Goal: Transaction & Acquisition: Purchase product/service

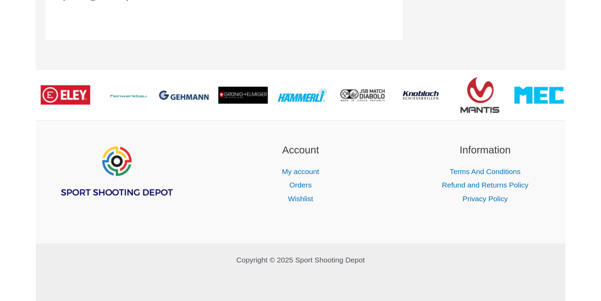
scroll to position [403, 0]
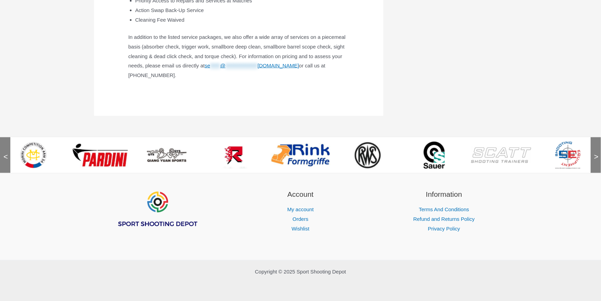
click at [376, 153] on img at bounding box center [501, 156] width 60 height 18
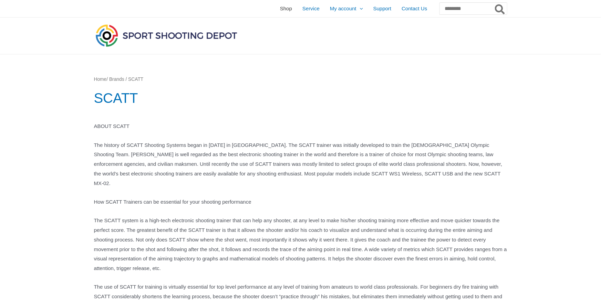
click at [280, 10] on span "Shop" at bounding box center [286, 8] width 12 height 17
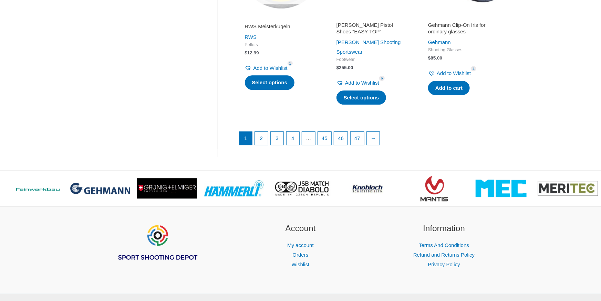
scroll to position [993, 0]
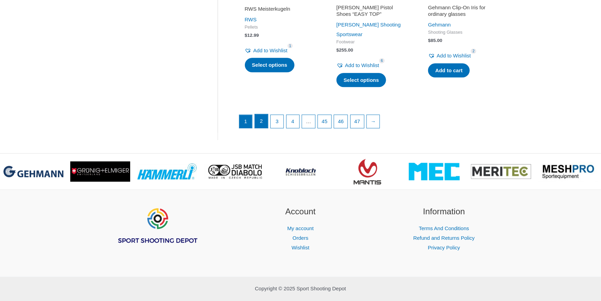
click at [263, 114] on link "2" at bounding box center [261, 121] width 13 height 14
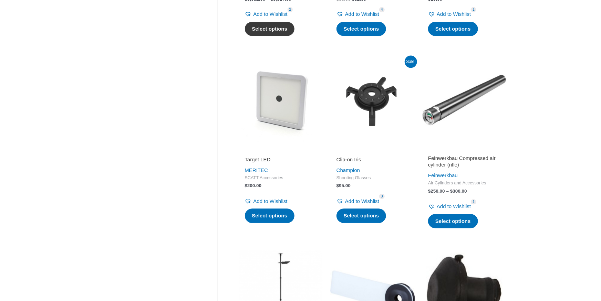
scroll to position [655, 0]
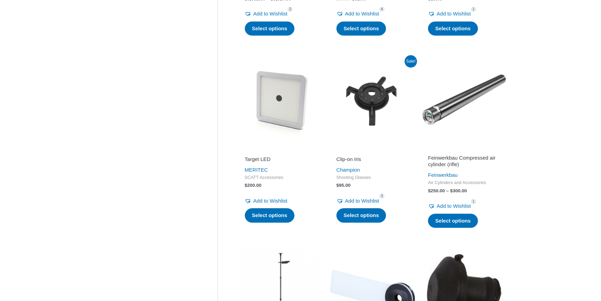
click at [276, 95] on img at bounding box center [281, 100] width 85 height 85
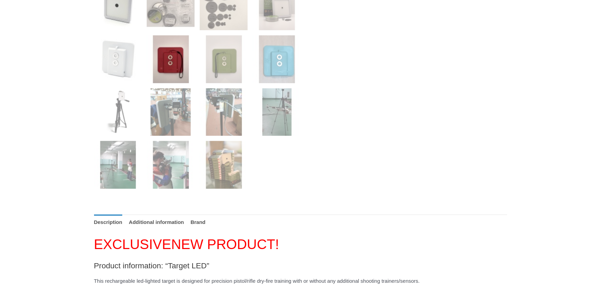
scroll to position [323, 0]
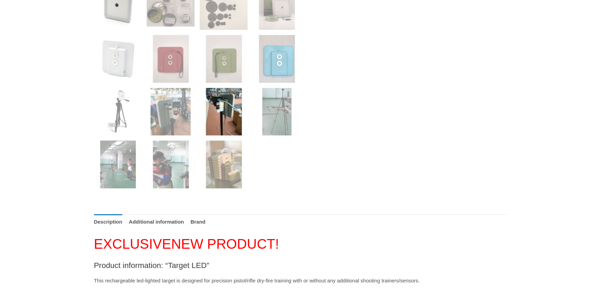
click at [223, 121] on img at bounding box center [224, 112] width 48 height 48
click at [270, 125] on img at bounding box center [277, 112] width 48 height 48
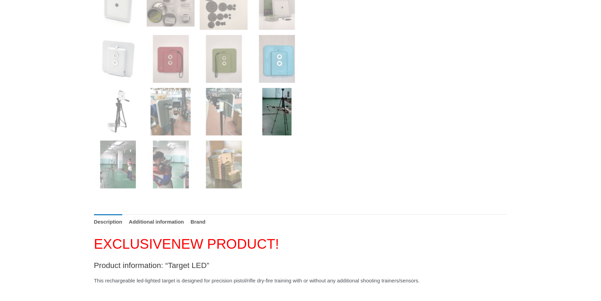
click at [270, 125] on img at bounding box center [277, 112] width 48 height 48
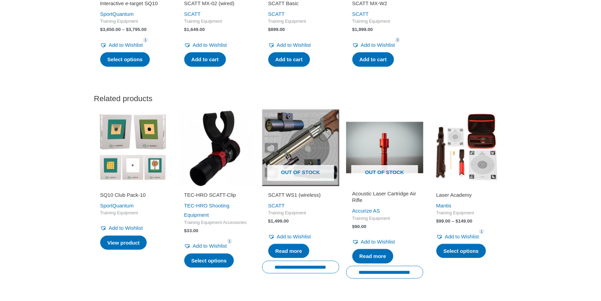
scroll to position [1497, 0]
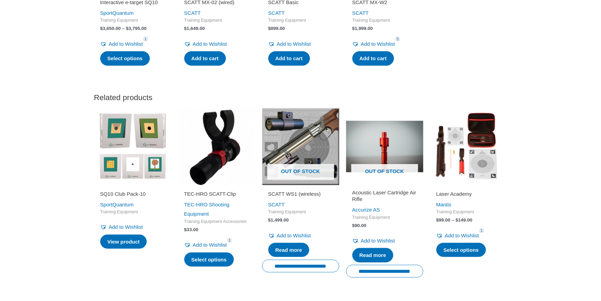
click at [187, 198] on h2 "TEC-HRO SCATT-Clip" at bounding box center [216, 194] width 65 height 7
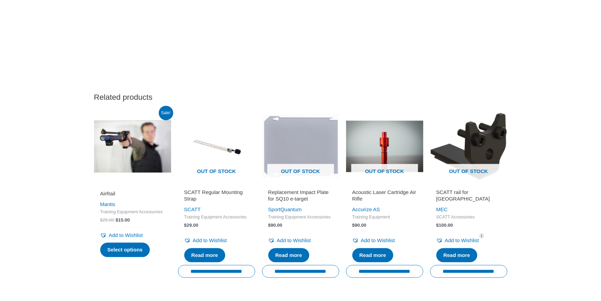
scroll to position [701, 0]
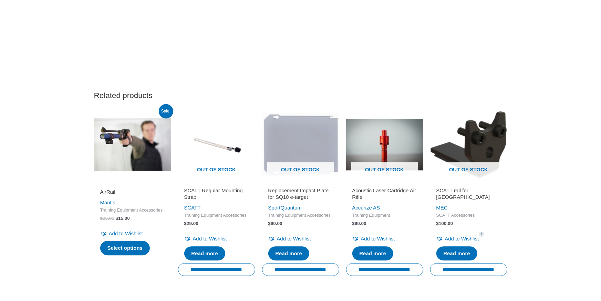
click at [117, 176] on img at bounding box center [132, 144] width 77 height 77
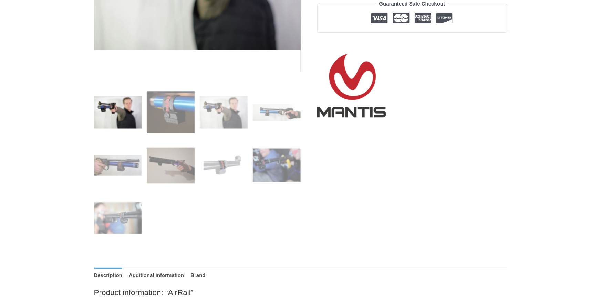
scroll to position [219, 0]
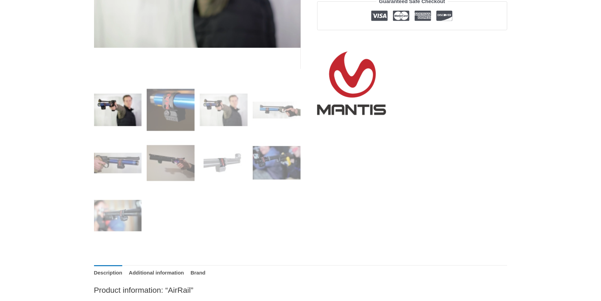
click at [125, 112] on img at bounding box center [118, 110] width 48 height 48
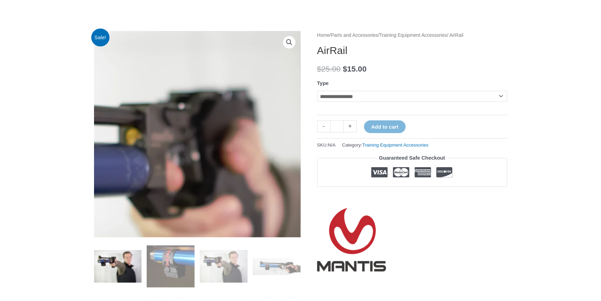
scroll to position [62, 0]
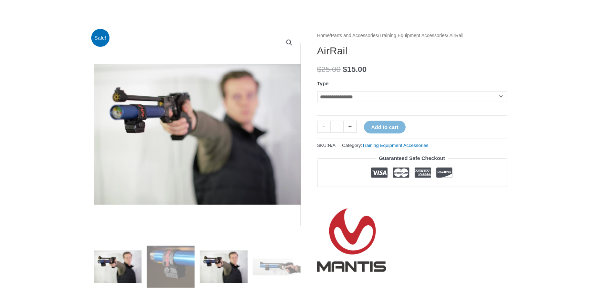
click at [218, 266] on img at bounding box center [224, 267] width 48 height 48
click at [274, 270] on img at bounding box center [277, 267] width 48 height 48
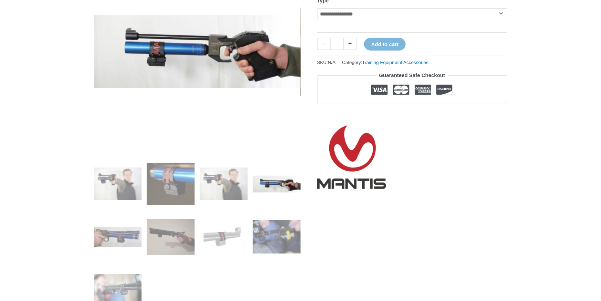
scroll to position [147, 0]
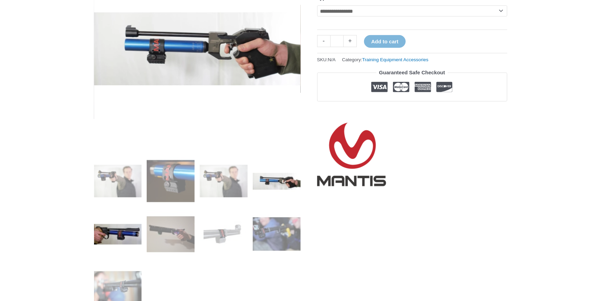
click at [121, 236] on img at bounding box center [118, 235] width 48 height 48
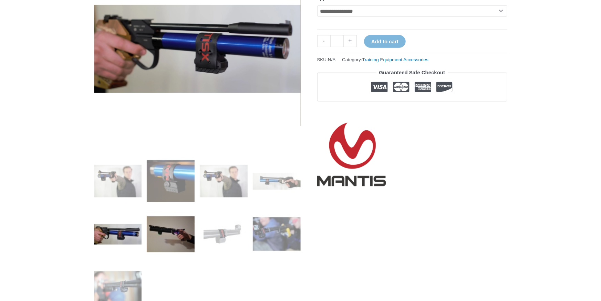
click at [171, 243] on img at bounding box center [171, 235] width 48 height 48
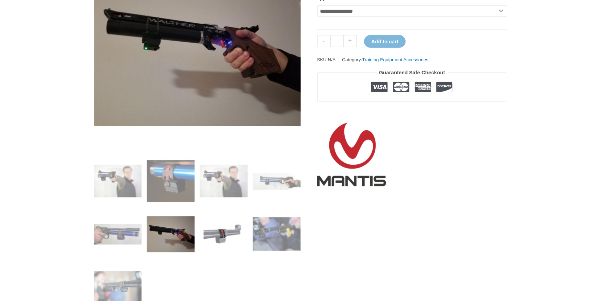
click at [213, 239] on img at bounding box center [224, 235] width 48 height 48
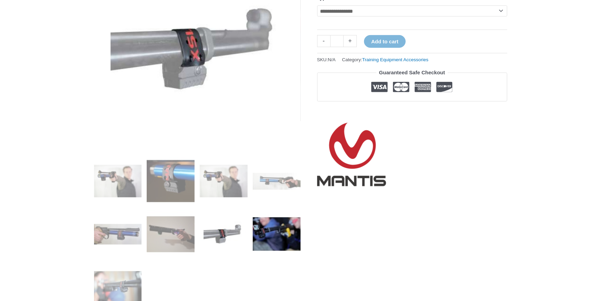
click at [262, 239] on img at bounding box center [277, 235] width 48 height 48
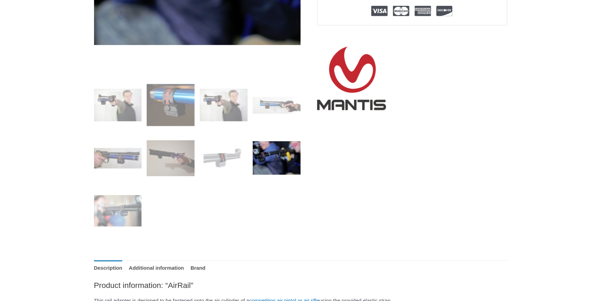
scroll to position [227, 0]
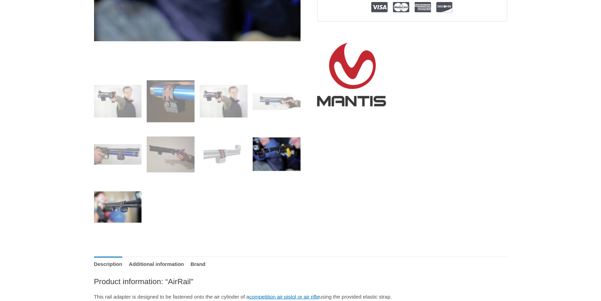
click at [115, 215] on img at bounding box center [118, 208] width 48 height 48
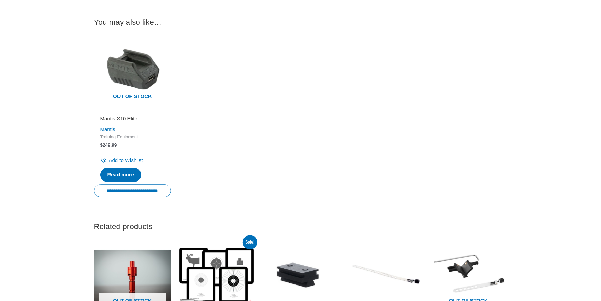
scroll to position [785, 0]
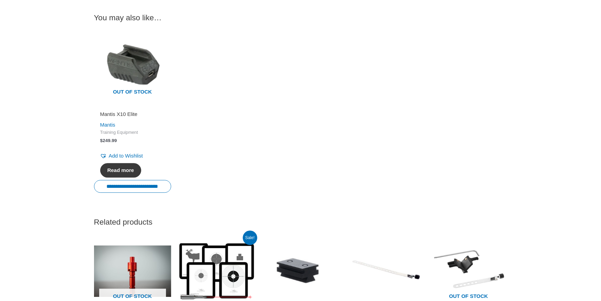
click at [118, 171] on link "Read more" at bounding box center [120, 170] width 41 height 14
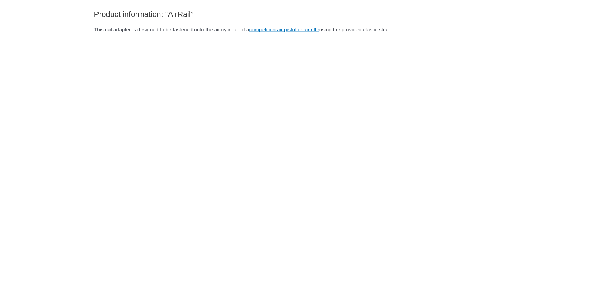
scroll to position [484, 0]
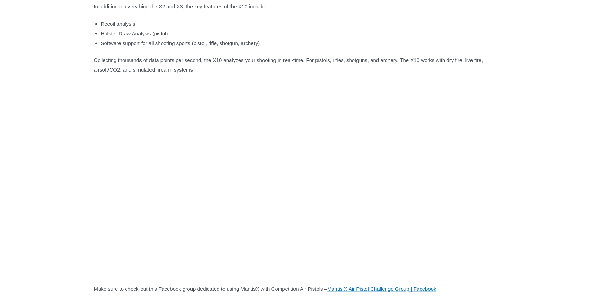
scroll to position [611, 0]
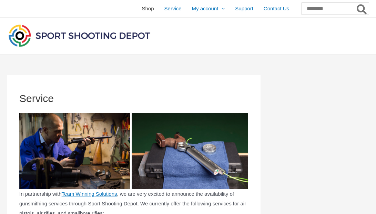
click at [142, 8] on span "Shop" at bounding box center [148, 8] width 12 height 17
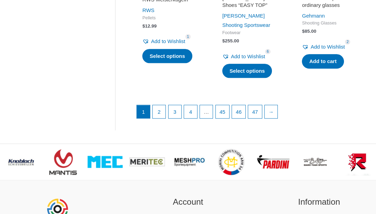
scroll to position [944, 0]
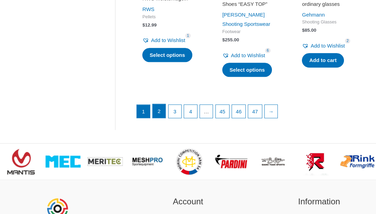
click at [159, 118] on link "2" at bounding box center [159, 111] width 13 height 14
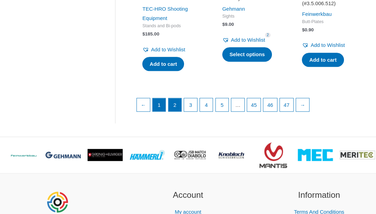
scroll to position [950, 0]
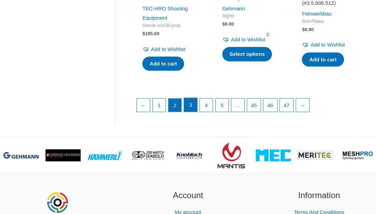
click at [190, 112] on link "3" at bounding box center [190, 105] width 13 height 14
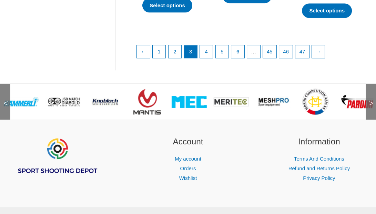
scroll to position [1056, 0]
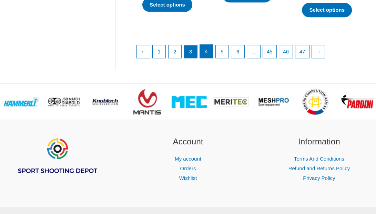
click at [207, 52] on link "4" at bounding box center [206, 51] width 13 height 14
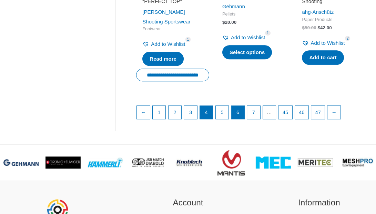
scroll to position [996, 0]
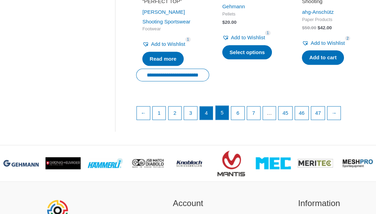
click at [226, 114] on link "5" at bounding box center [222, 113] width 13 height 14
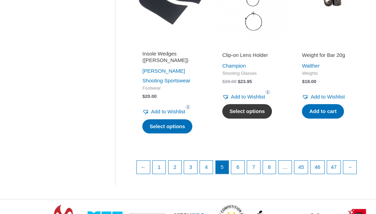
scroll to position [909, 0]
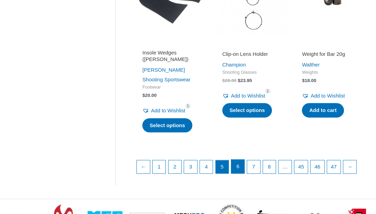
click at [243, 168] on link "6" at bounding box center [237, 167] width 13 height 14
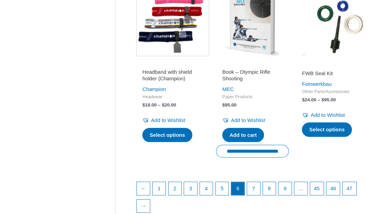
scroll to position [926, 0]
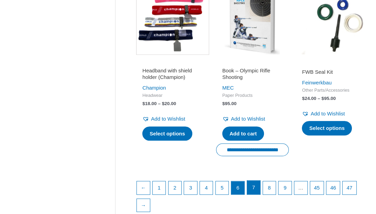
click at [256, 189] on link "7" at bounding box center [253, 188] width 13 height 14
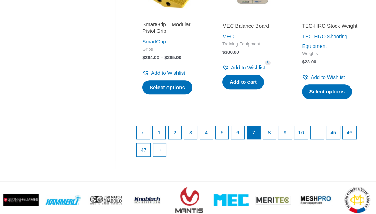
scroll to position [952, 0]
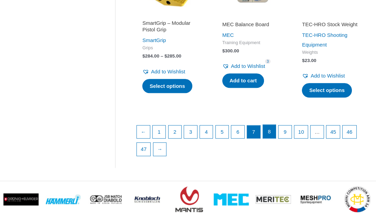
click at [271, 139] on link "8" at bounding box center [269, 132] width 13 height 14
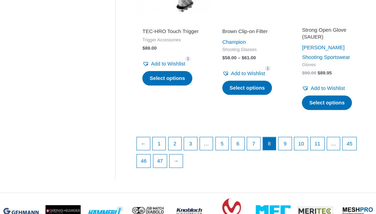
scroll to position [965, 0]
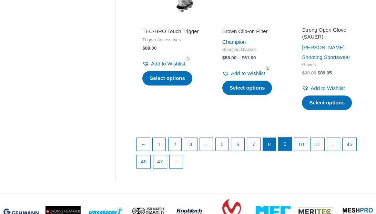
click at [290, 137] on link "9" at bounding box center [284, 144] width 13 height 14
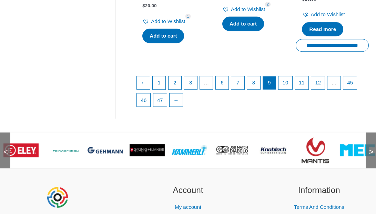
scroll to position [1042, 0]
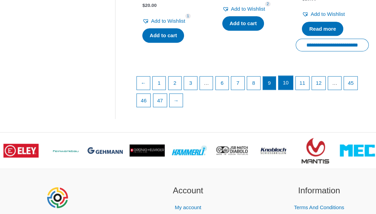
click at [291, 86] on link "10" at bounding box center [285, 83] width 14 height 14
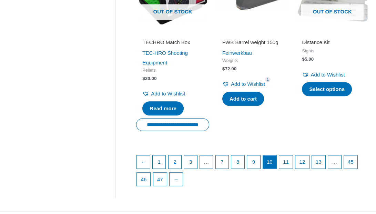
scroll to position [939, 0]
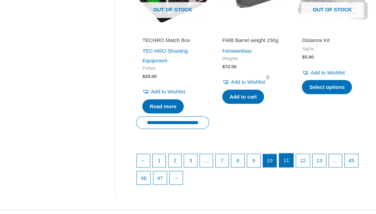
click at [289, 167] on link "11" at bounding box center [286, 160] width 14 height 14
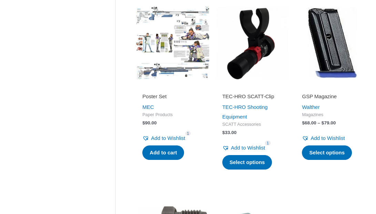
scroll to position [345, 0]
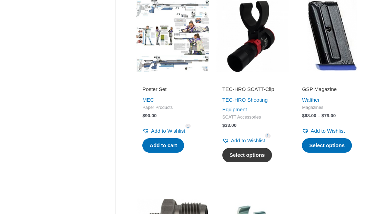
click at [239, 156] on link "Select options" at bounding box center [247, 155] width 50 height 14
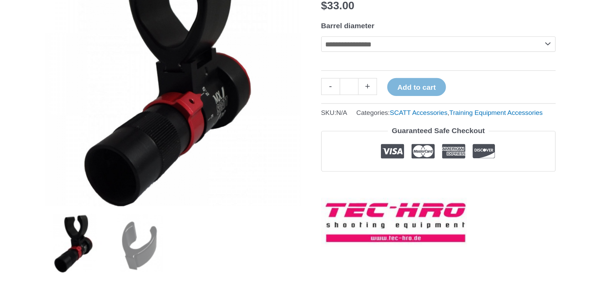
scroll to position [101, 0]
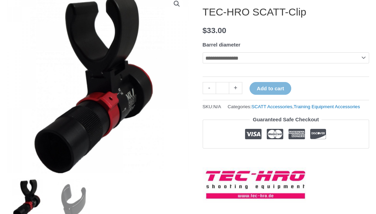
click at [365, 63] on select "**********" at bounding box center [286, 57] width 166 height 11
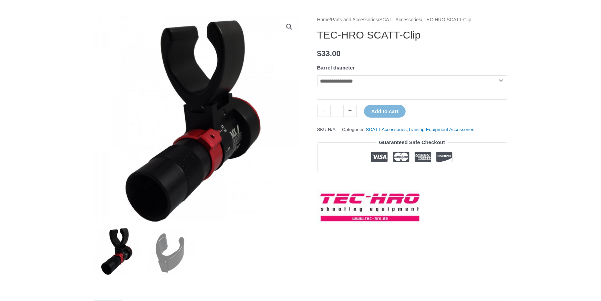
scroll to position [76, 0]
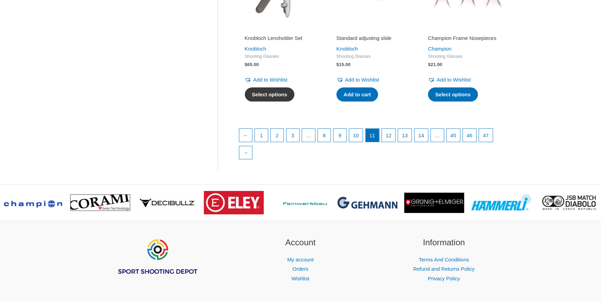
scroll to position [977, 0]
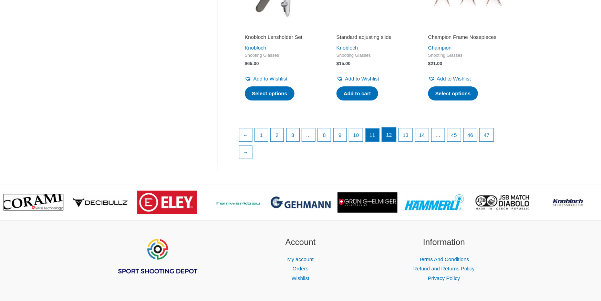
click at [392, 142] on link "12" at bounding box center [389, 135] width 14 height 14
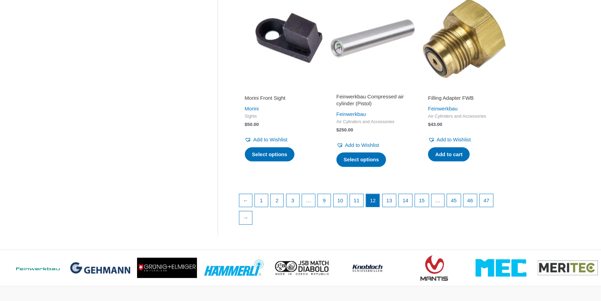
scroll to position [974, 0]
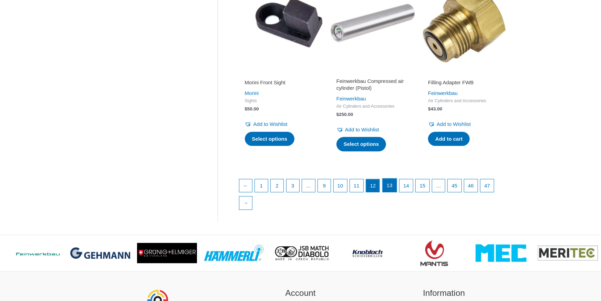
click at [395, 189] on link "13" at bounding box center [390, 186] width 14 height 14
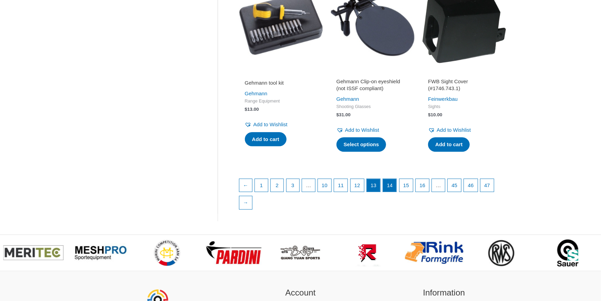
scroll to position [952, 0]
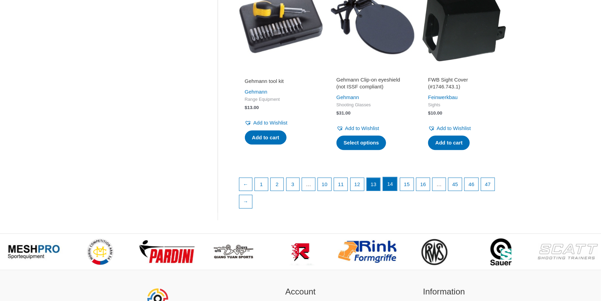
click at [396, 184] on link "14" at bounding box center [390, 184] width 14 height 14
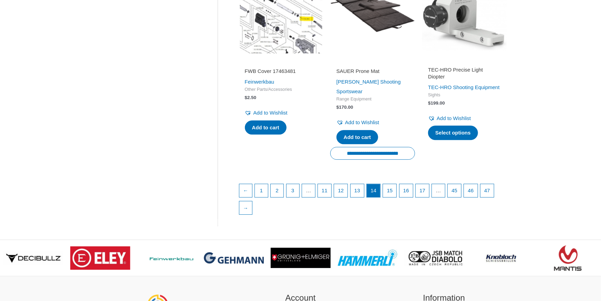
scroll to position [972, 0]
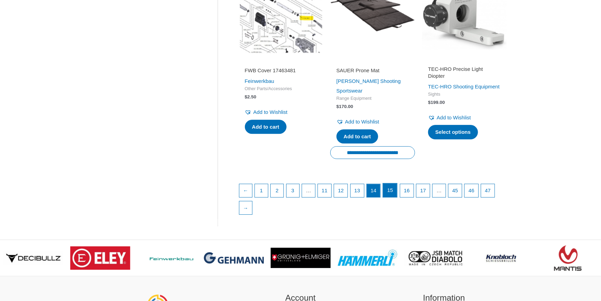
click at [397, 197] on link "15" at bounding box center [390, 191] width 14 height 14
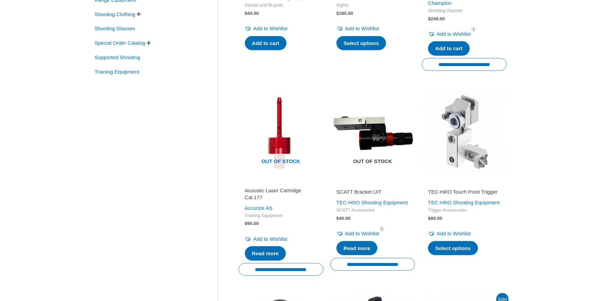
scroll to position [264, 0]
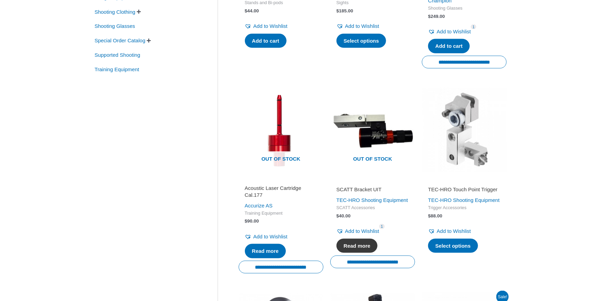
click at [361, 254] on link "Read more" at bounding box center [357, 246] width 41 height 14
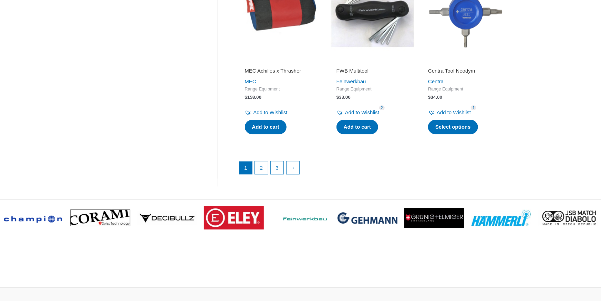
scroll to position [992, 0]
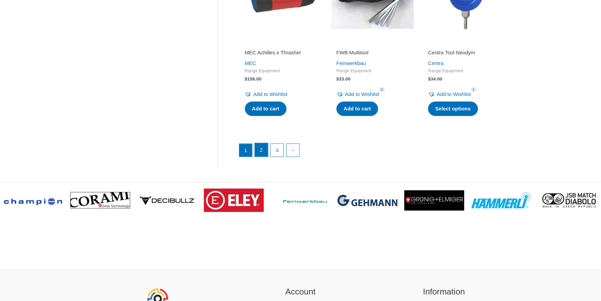
click at [260, 153] on link "2" at bounding box center [261, 150] width 13 height 14
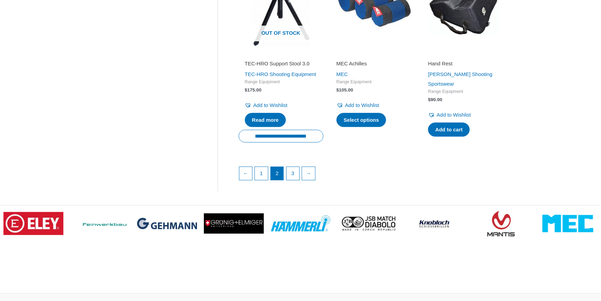
scroll to position [1002, 0]
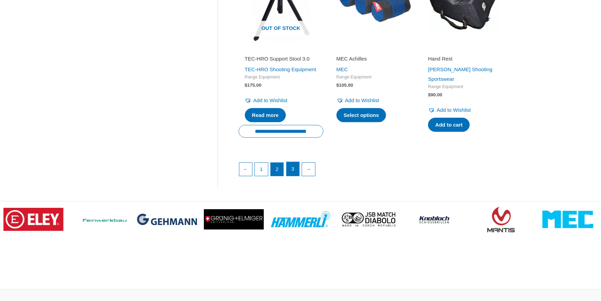
click at [296, 176] on link "3" at bounding box center [293, 169] width 13 height 14
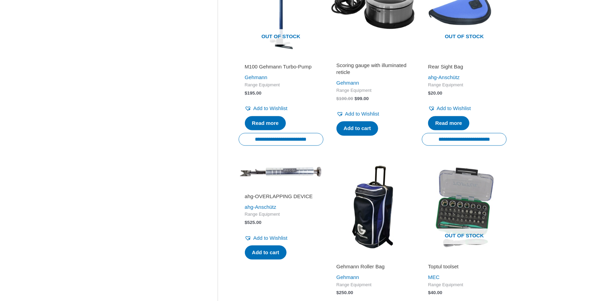
scroll to position [604, 0]
click at [271, 200] on h2 "ahg-OVERLAPPING DEVICE" at bounding box center [281, 196] width 72 height 7
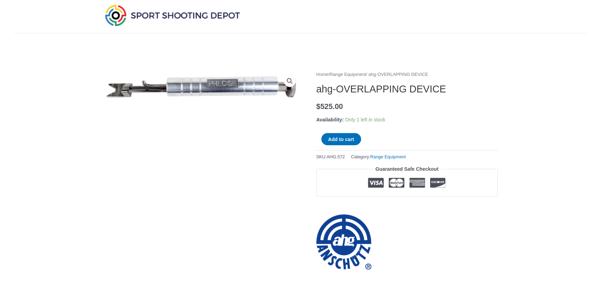
scroll to position [20, 0]
